Goal: Task Accomplishment & Management: Use online tool/utility

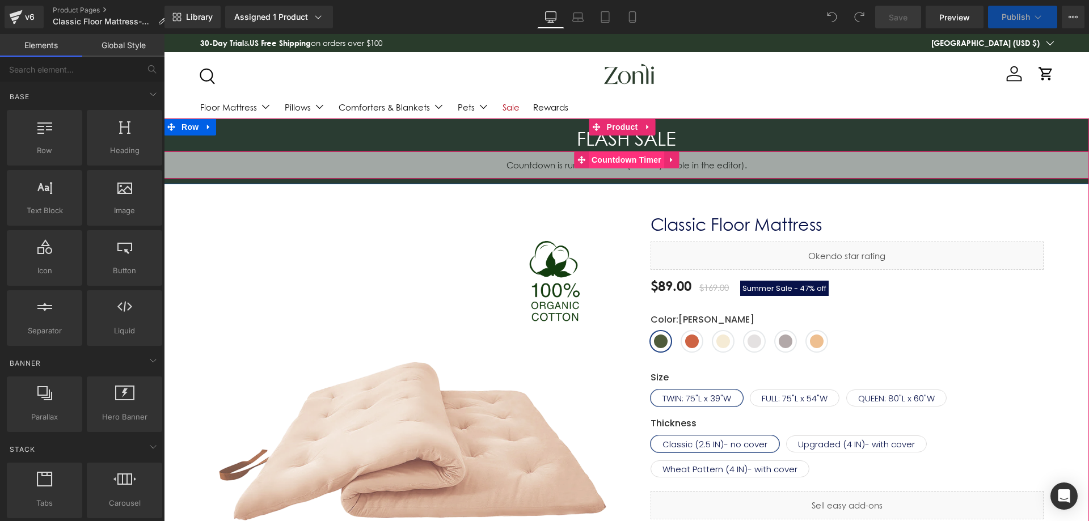
click at [610, 162] on span "Countdown Timer" at bounding box center [626, 159] width 75 height 17
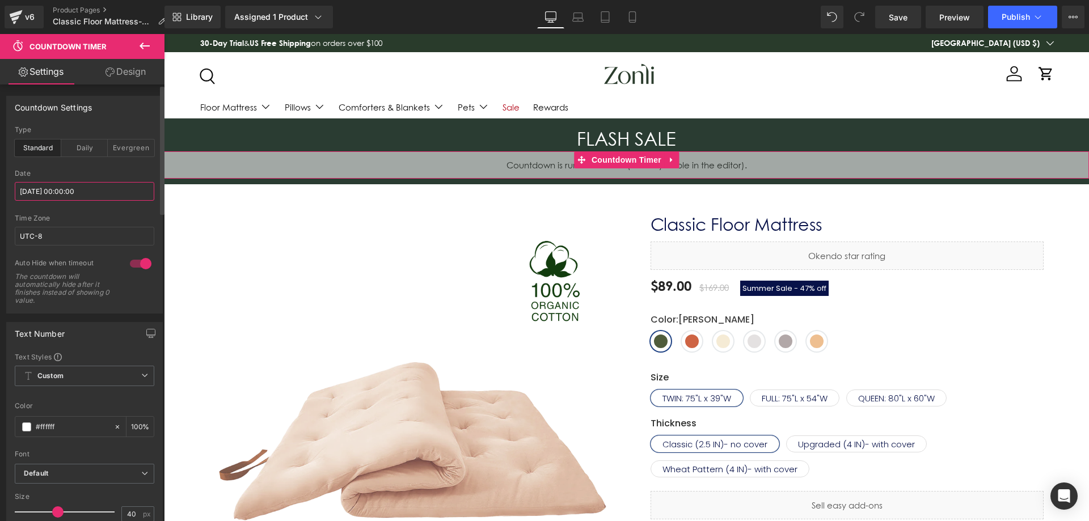
click at [98, 192] on input "[DATE] 00:00:00" at bounding box center [85, 191] width 140 height 19
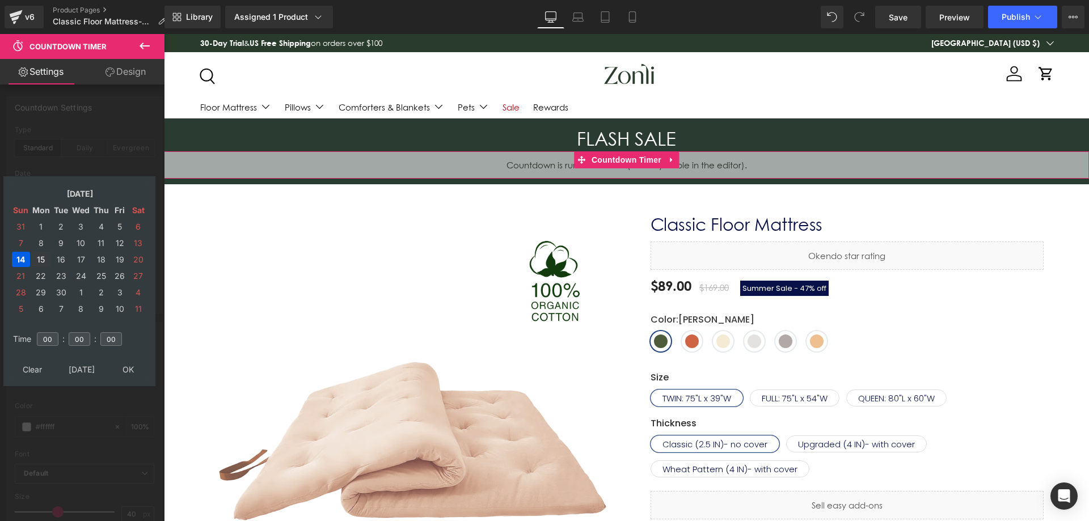
click at [38, 260] on td "15" at bounding box center [41, 259] width 20 height 15
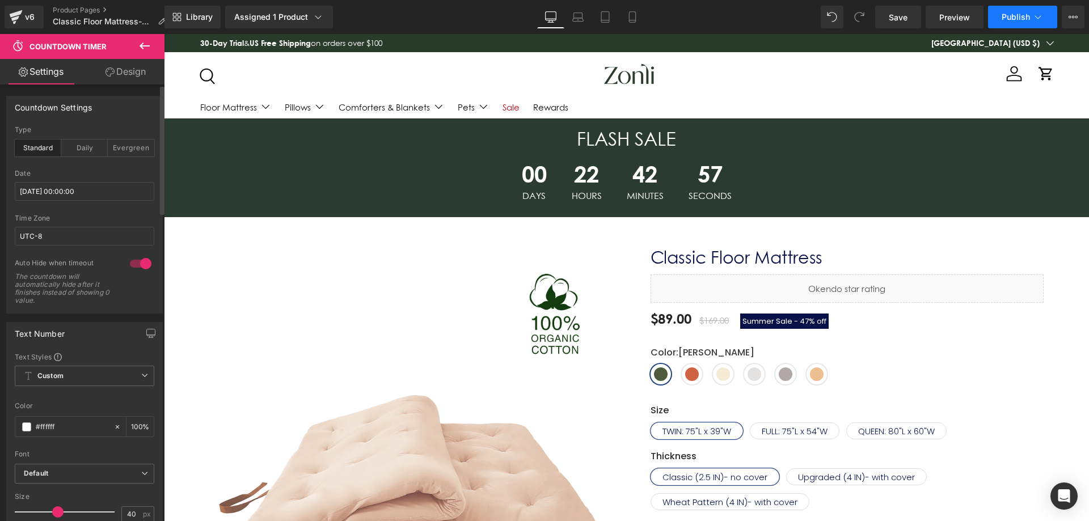
click at [1009, 19] on span "Publish" at bounding box center [1016, 16] width 28 height 9
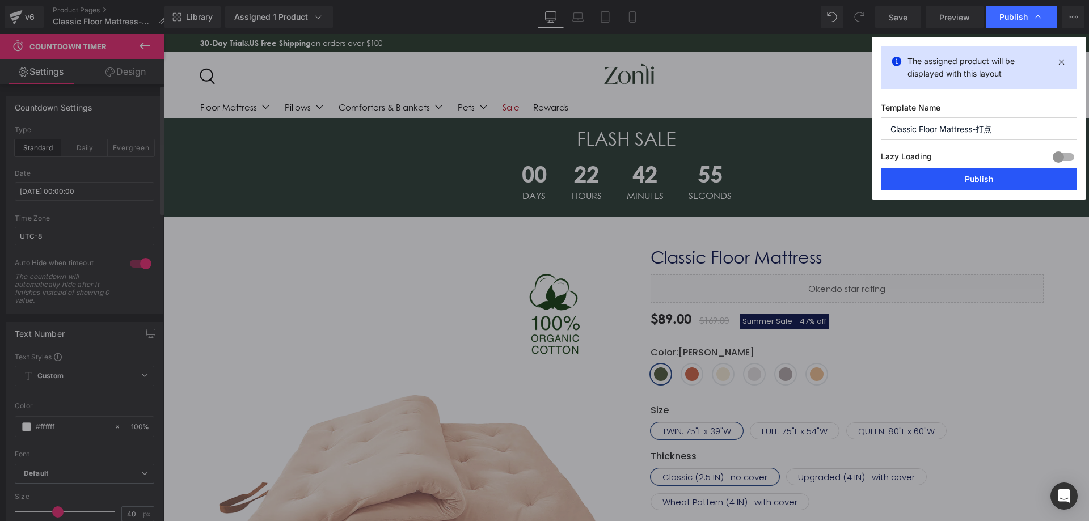
click at [946, 185] on button "Publish" at bounding box center [979, 179] width 196 height 23
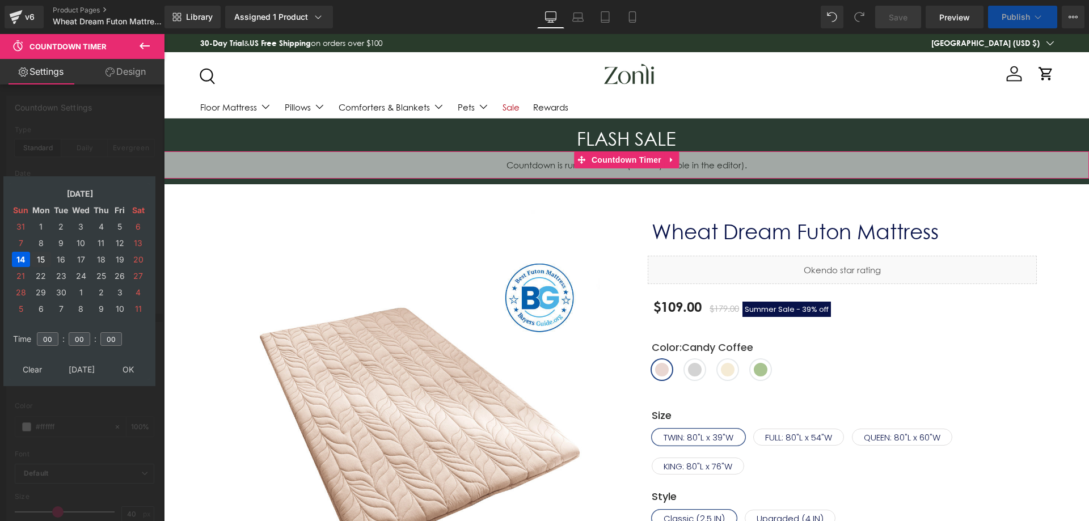
click at [35, 259] on td "15" at bounding box center [41, 259] width 20 height 15
type input "[DATE] 00:00:00"
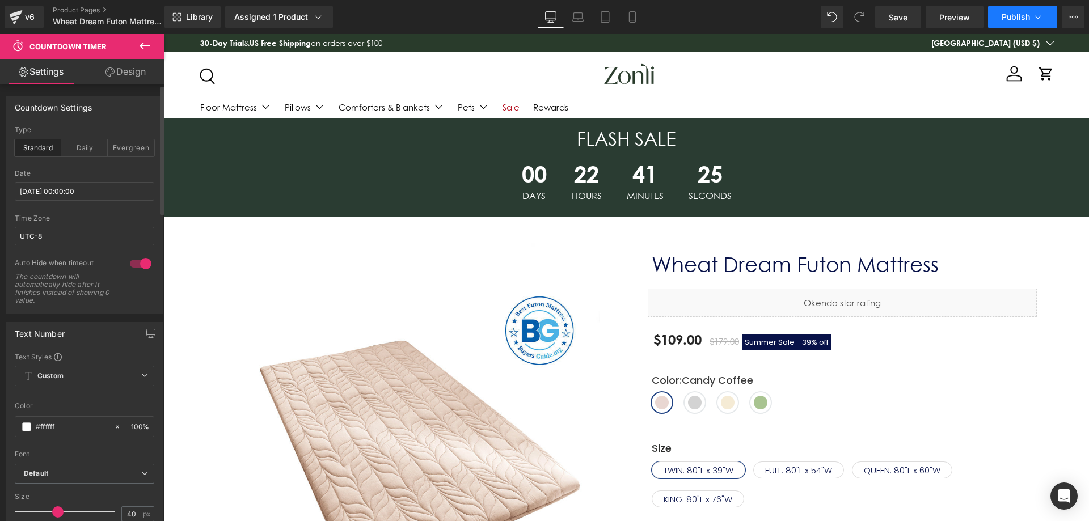
click at [1009, 15] on span "Publish" at bounding box center [1016, 16] width 28 height 9
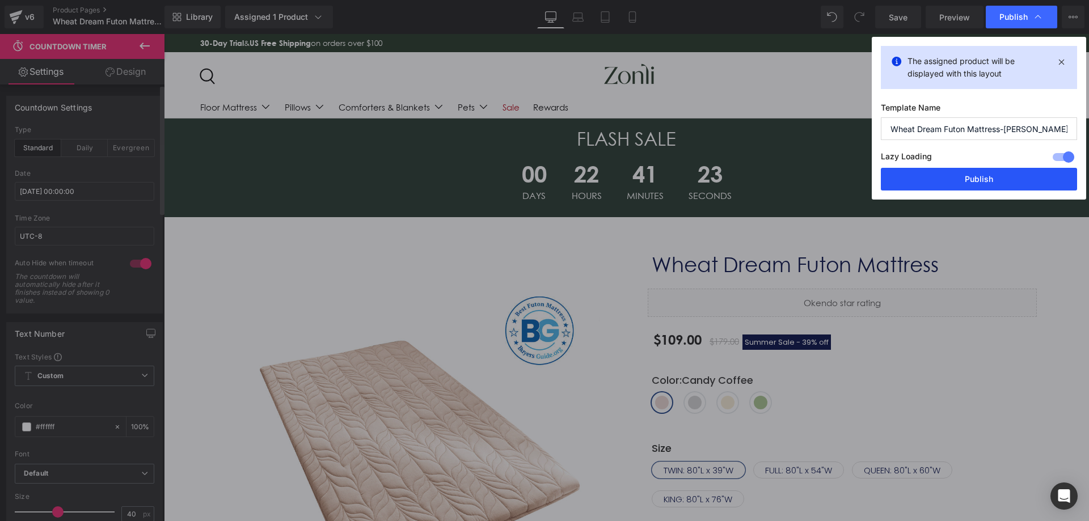
click at [929, 173] on button "Publish" at bounding box center [979, 179] width 196 height 23
